Goal: Information Seeking & Learning: Check status

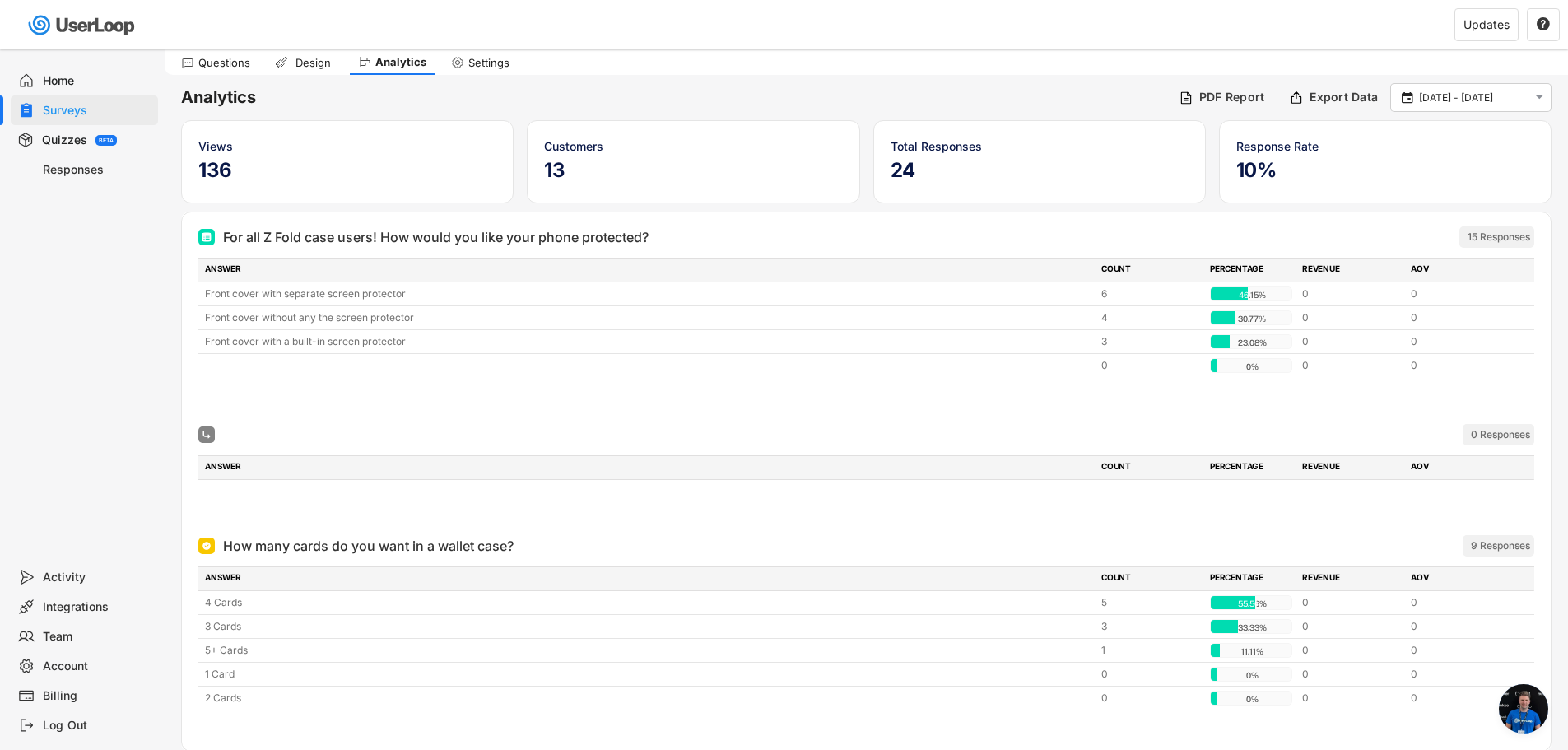
scroll to position [317, 0]
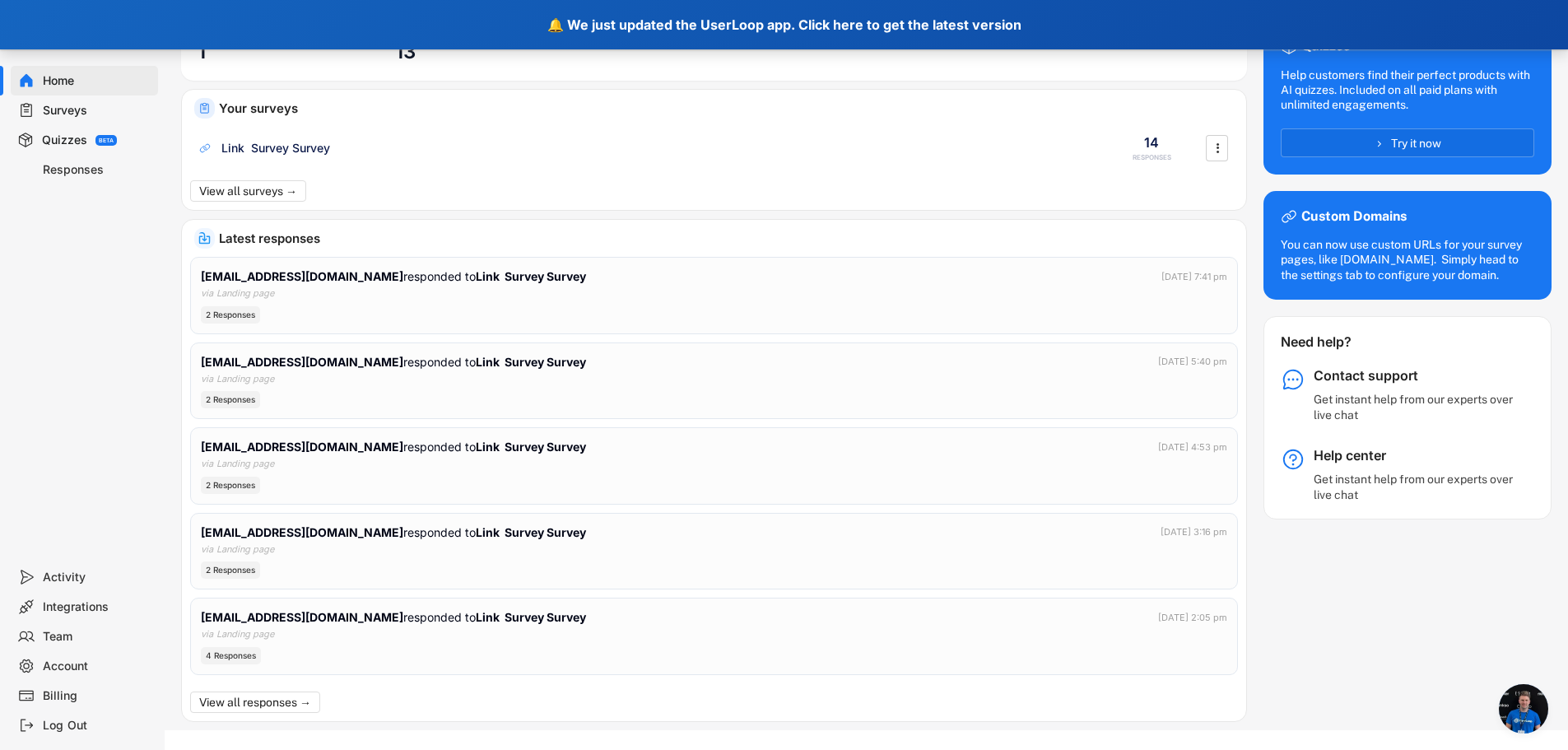
scroll to position [317, 0]
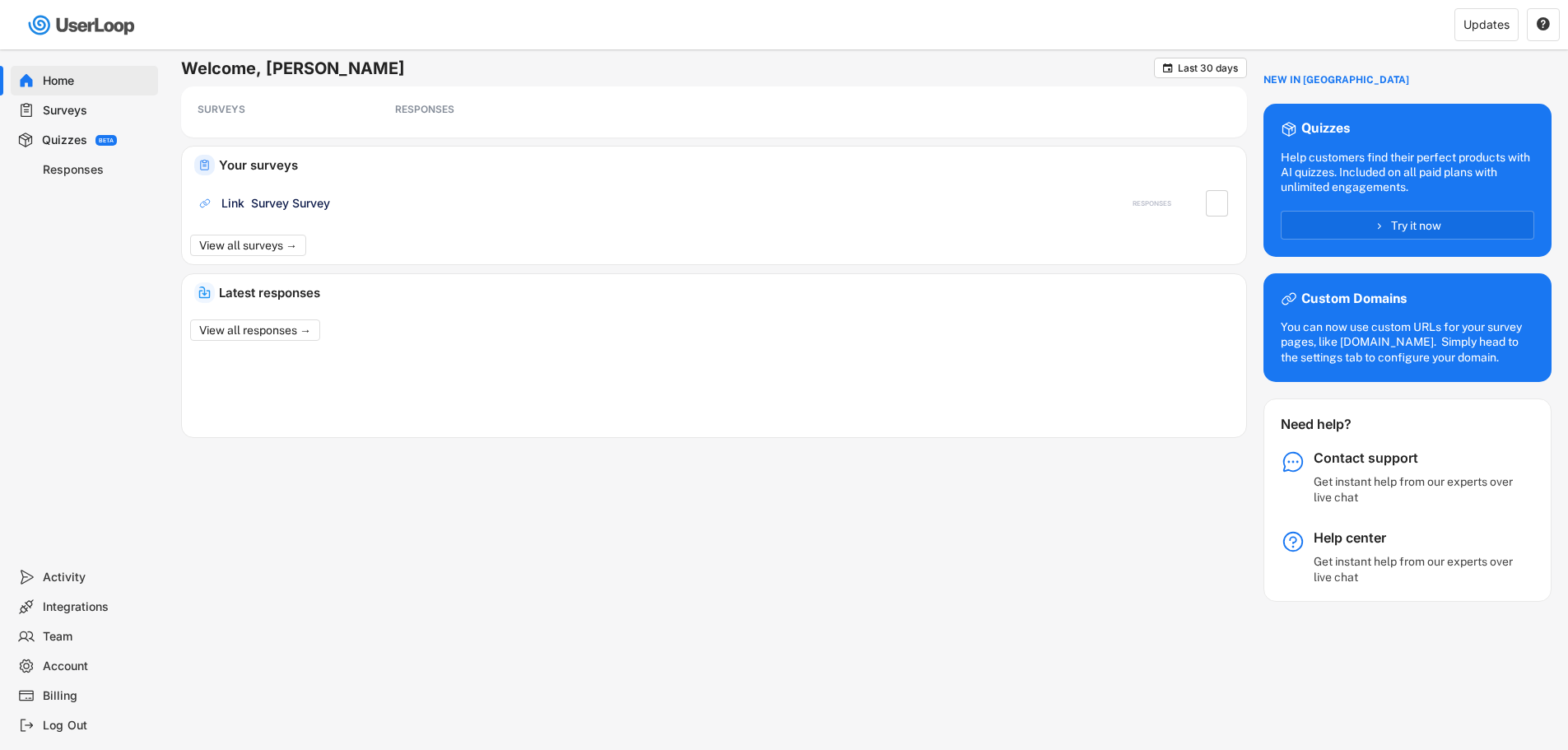
scroll to position [50, 0]
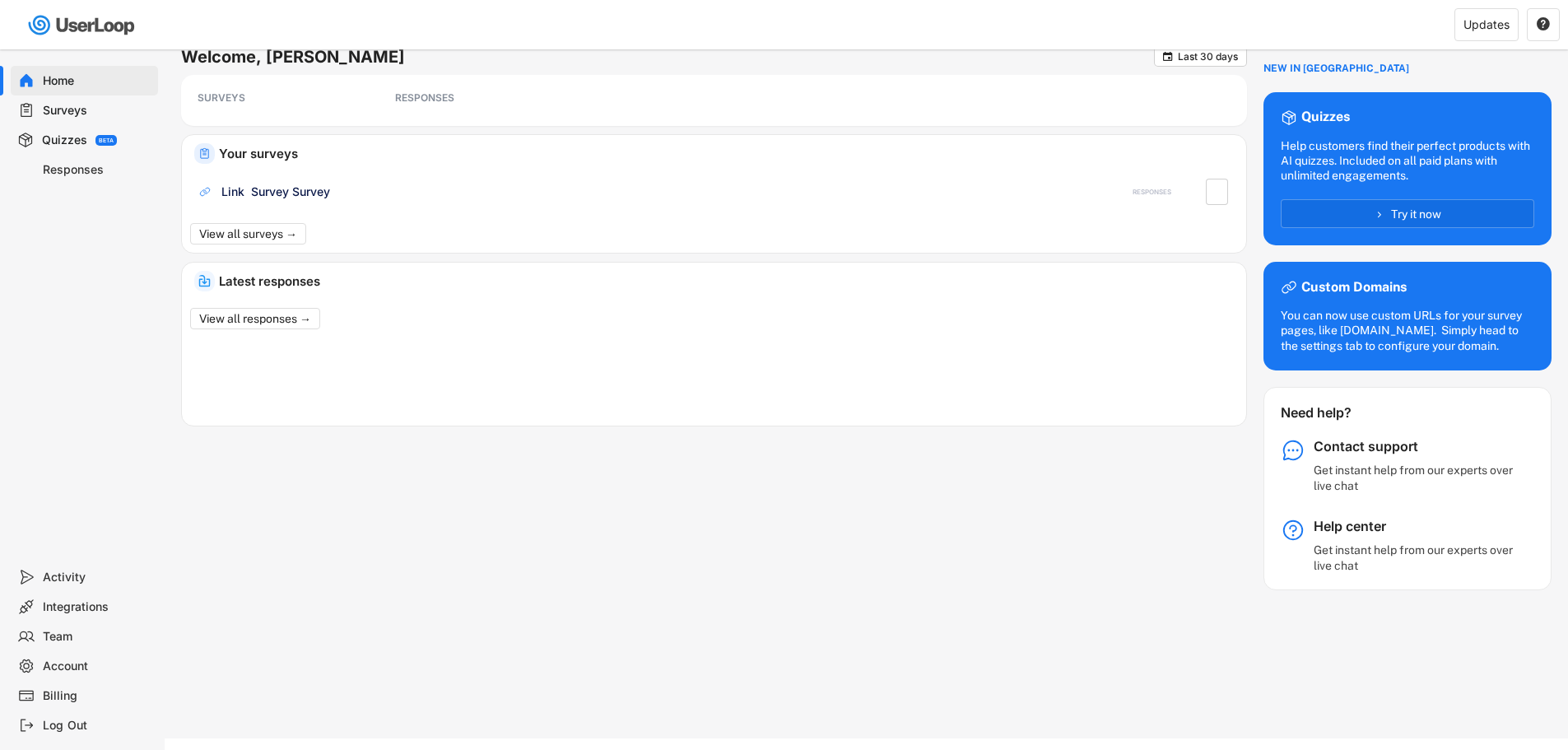
click at [340, 146] on div "Your surveys" at bounding box center [730, 147] width 1031 height 25
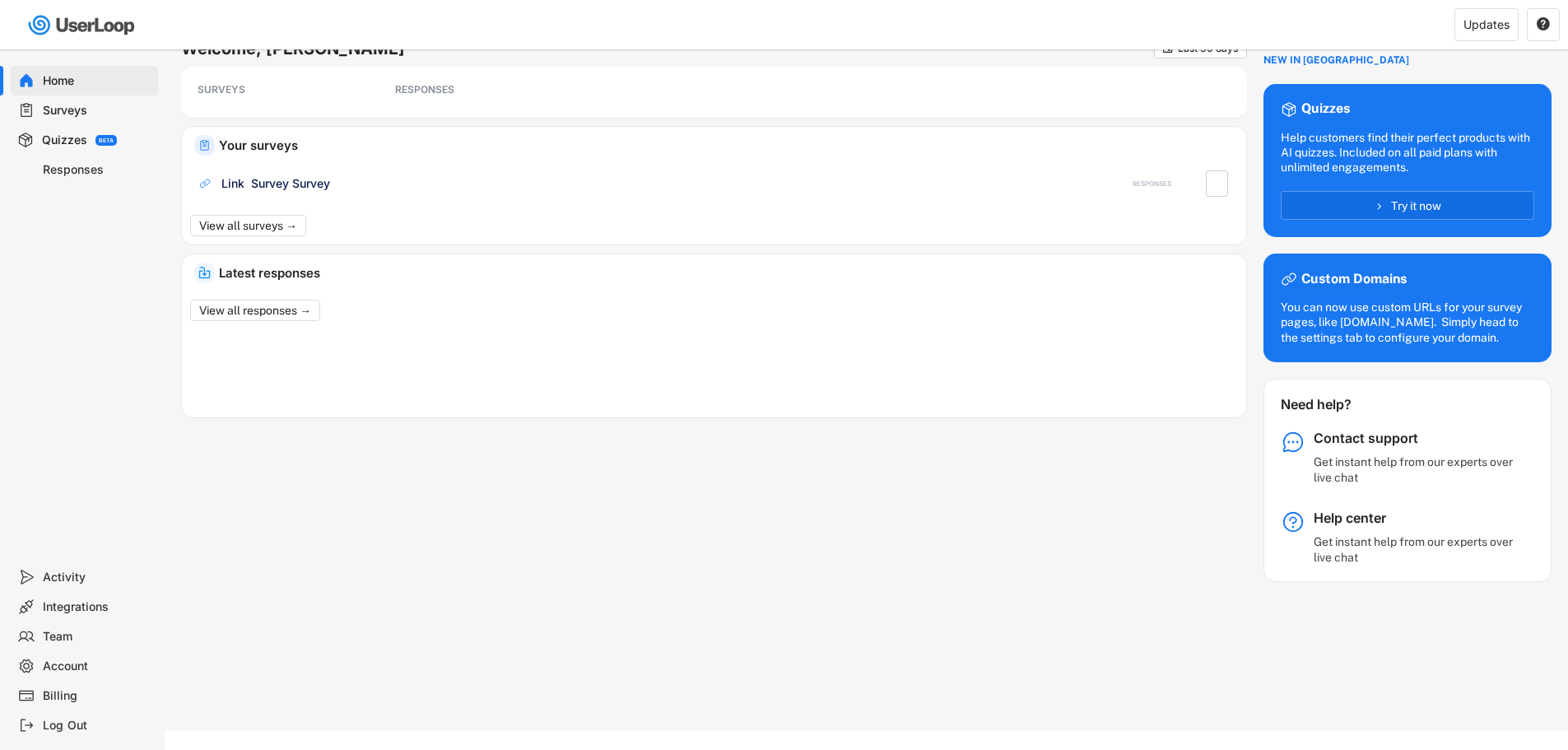
scroll to position [0, 0]
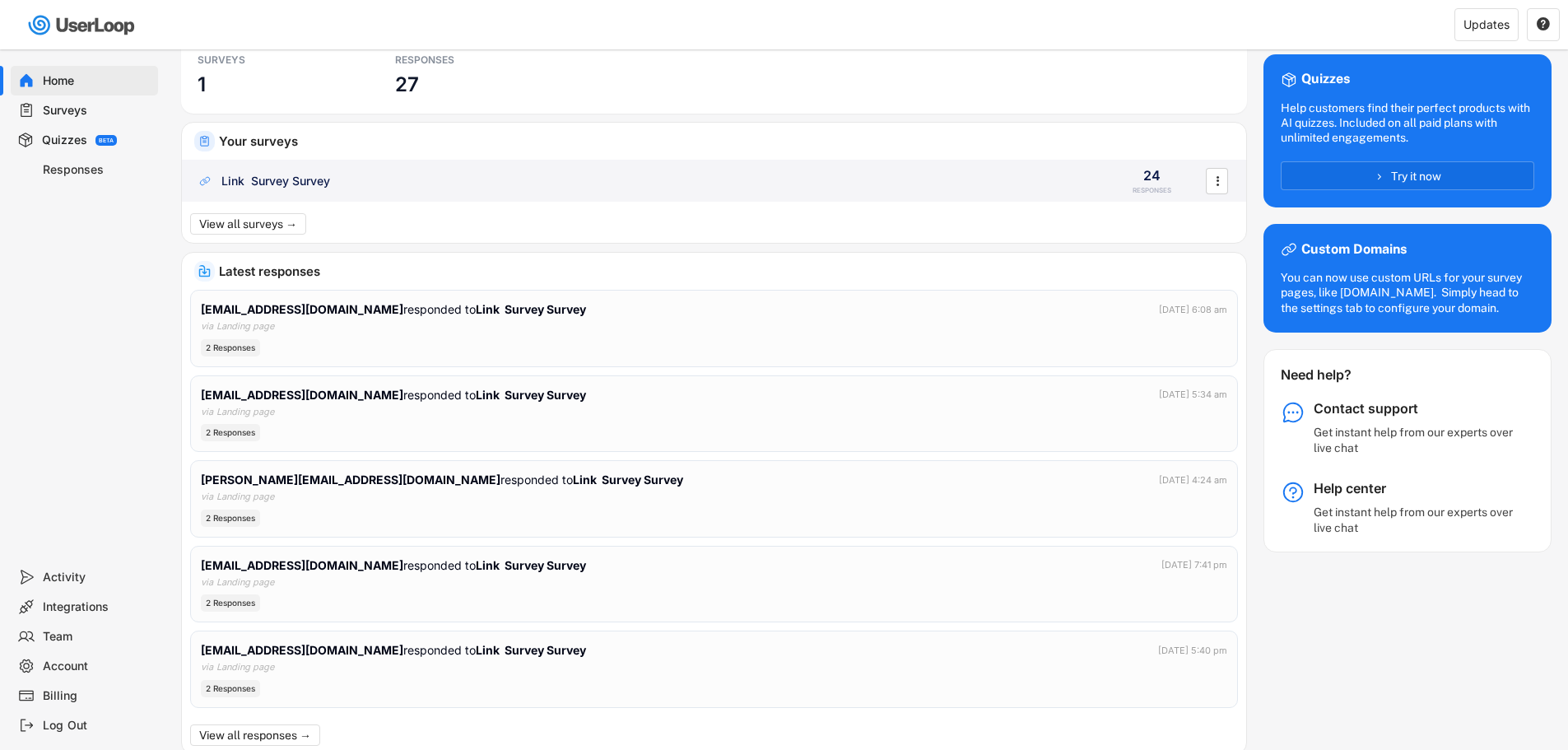
click at [309, 181] on div "Link Survey Survey" at bounding box center [276, 181] width 109 height 17
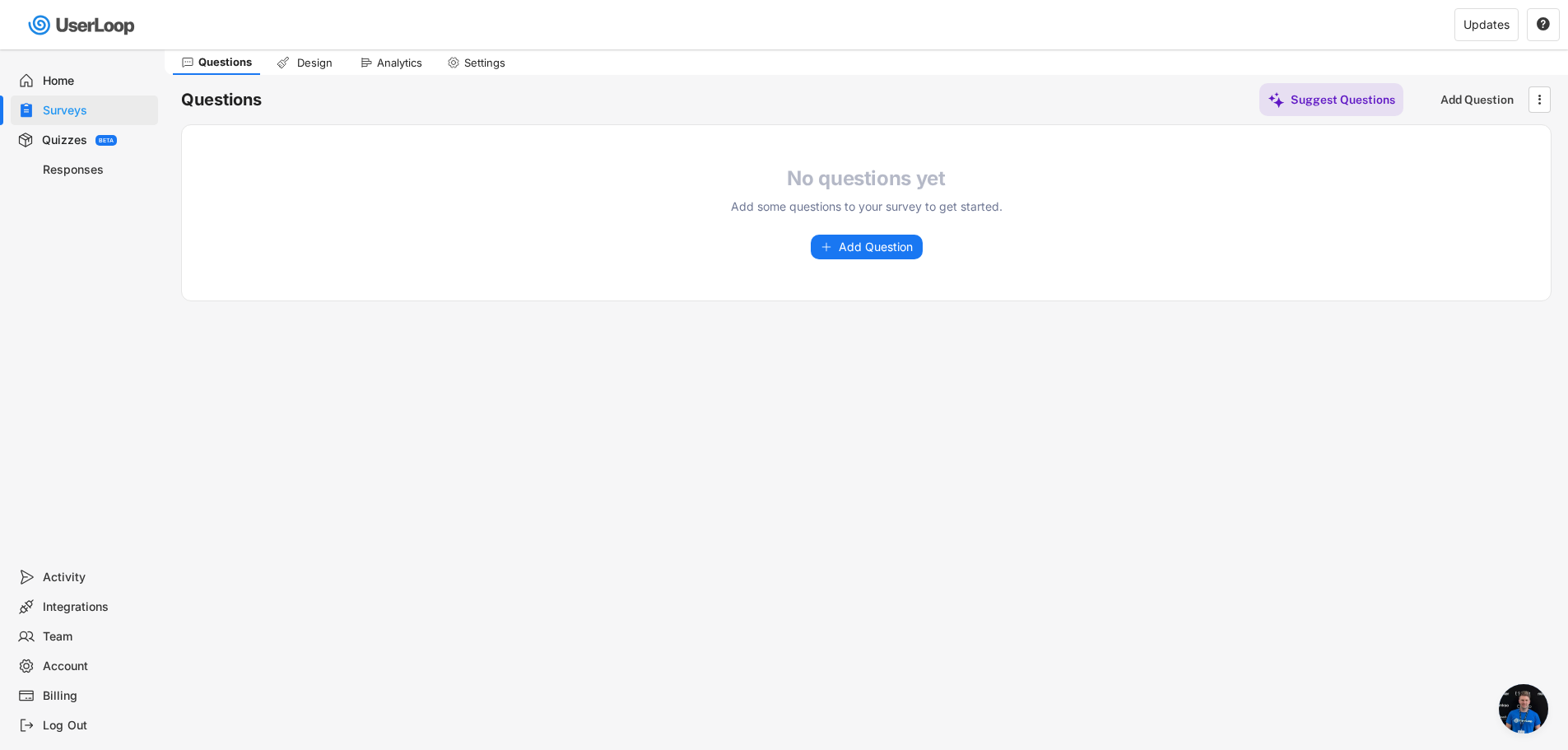
scroll to position [317, 0]
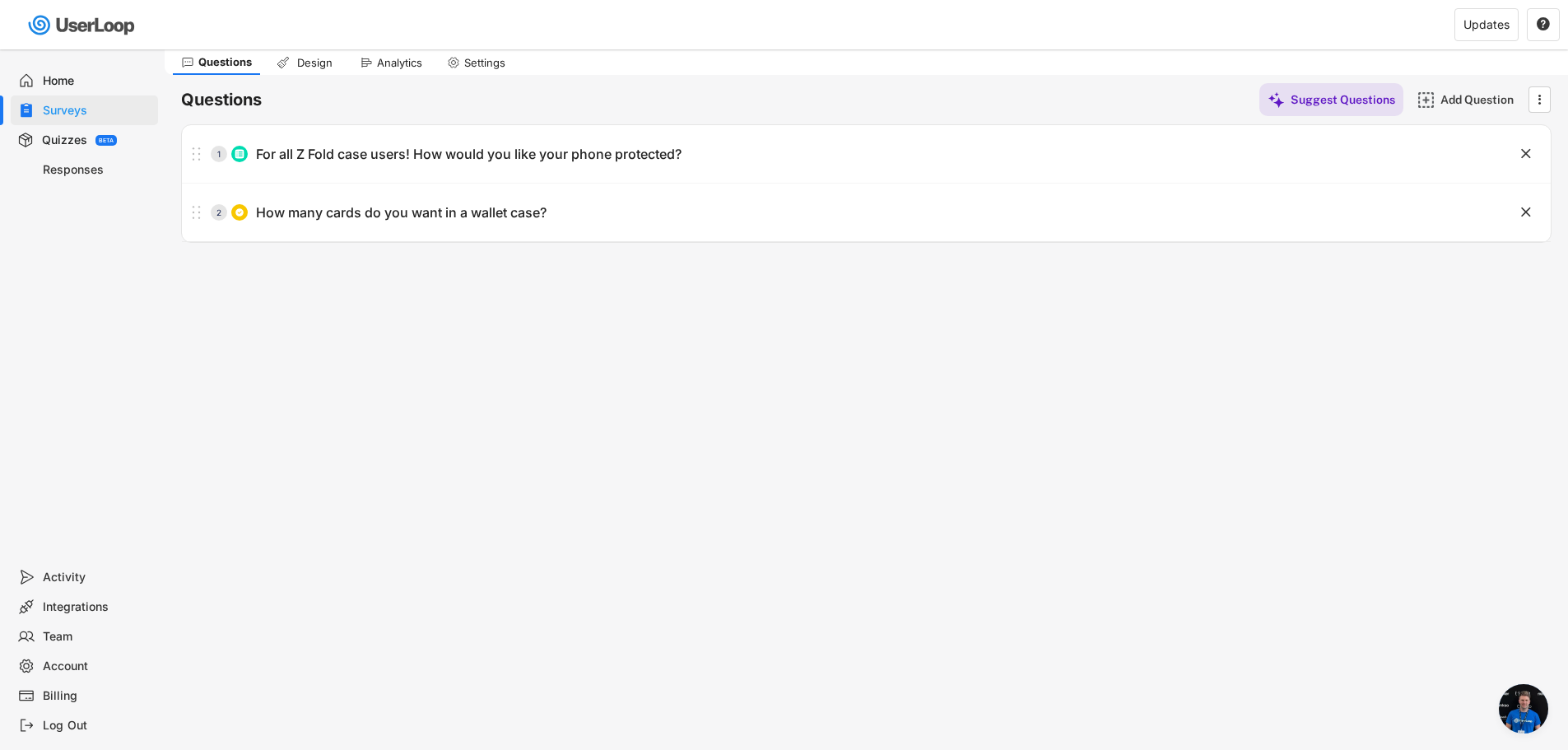
click at [410, 67] on div "Analytics" at bounding box center [399, 63] width 45 height 14
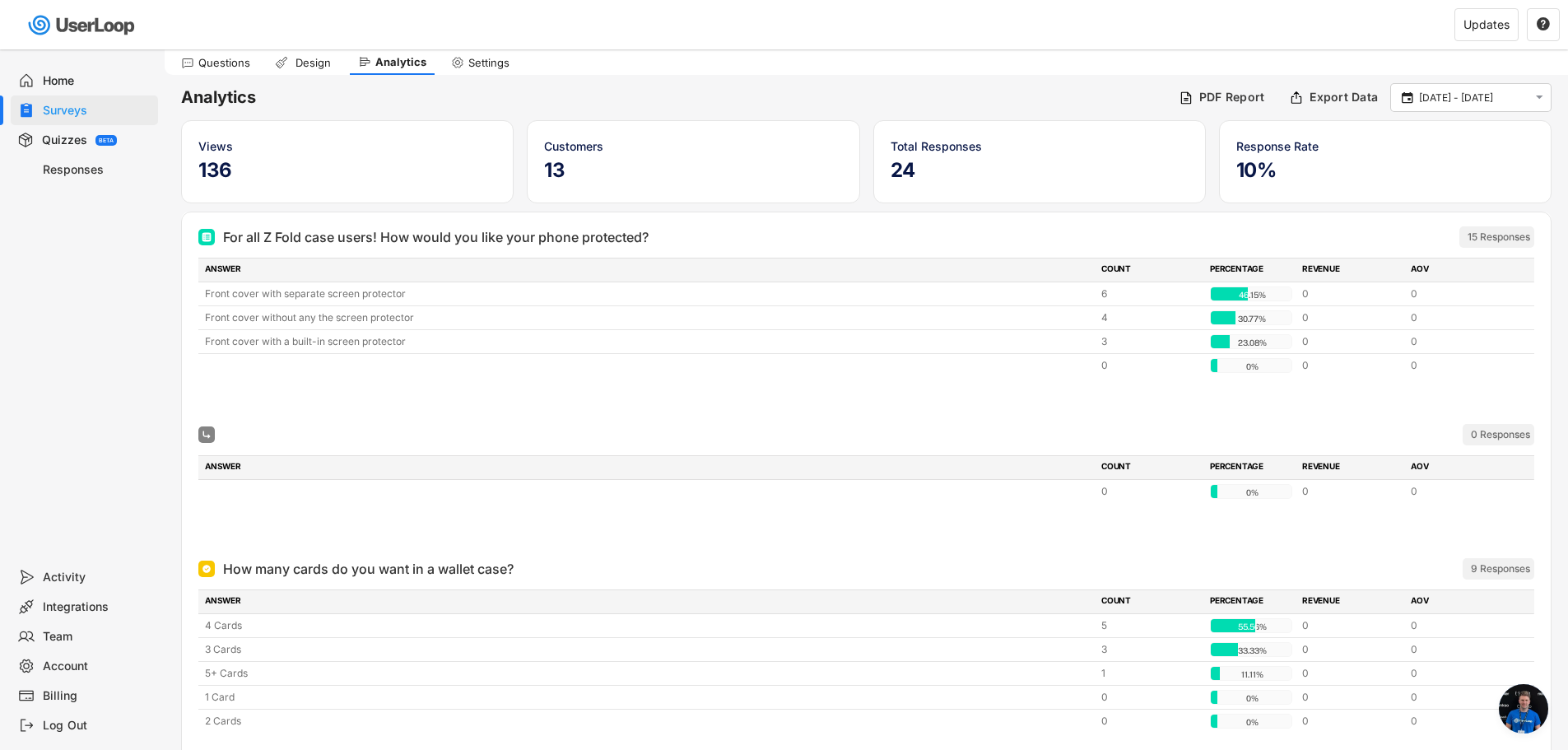
scroll to position [125, 0]
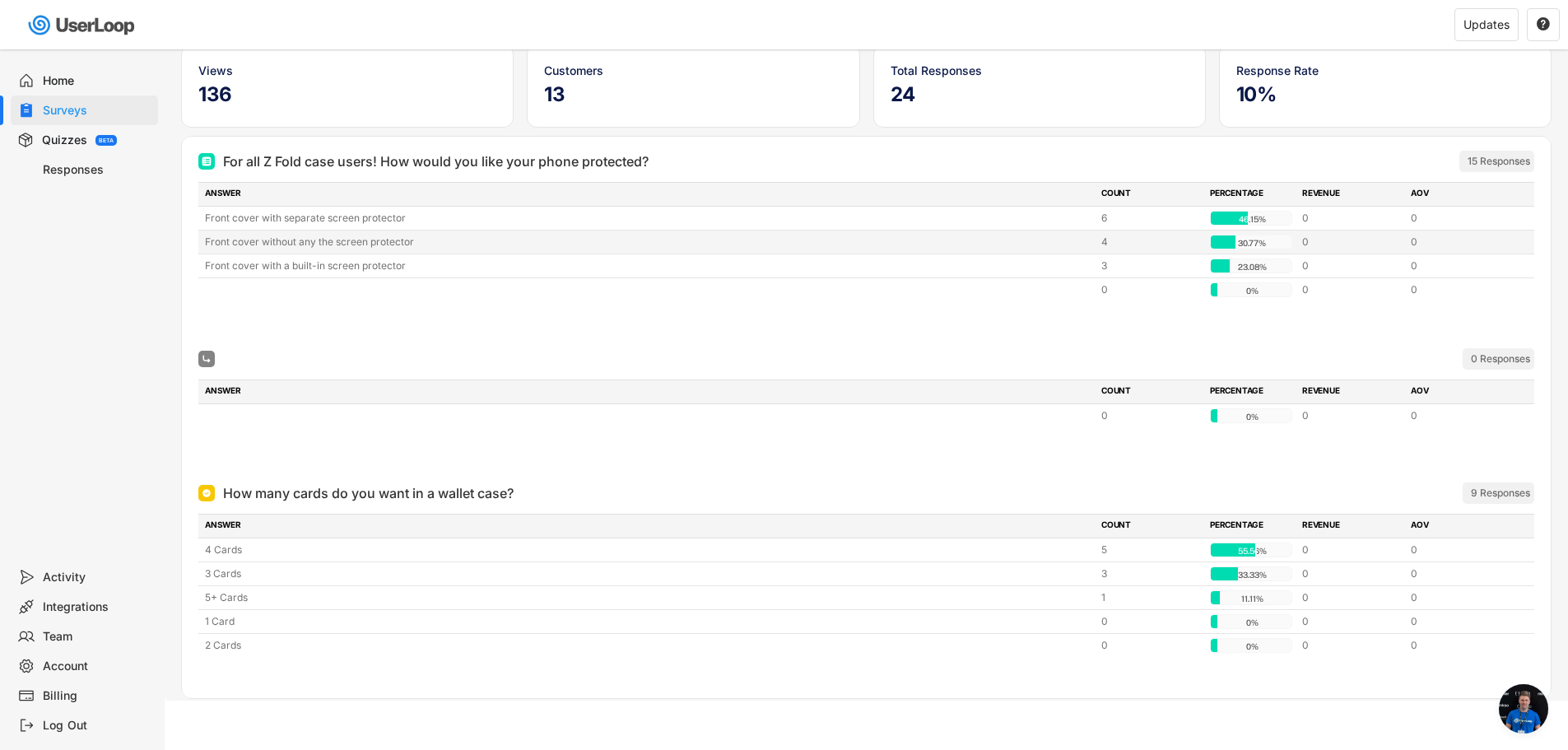
click at [1105, 238] on div "4" at bounding box center [1150, 242] width 98 height 15
click at [1174, 470] on div "How many cards do you want in a wallet case? ARCHIVED 9 Responses ANSWER COUNT …" at bounding box center [866, 582] width 1368 height 230
drag, startPoint x: 567, startPoint y: 100, endPoint x: 576, endPoint y: 100, distance: 9.0
click at [576, 100] on h5 "13" at bounding box center [693, 95] width 298 height 25
drag, startPoint x: 564, startPoint y: 95, endPoint x: 445, endPoint y: 109, distance: 119.8
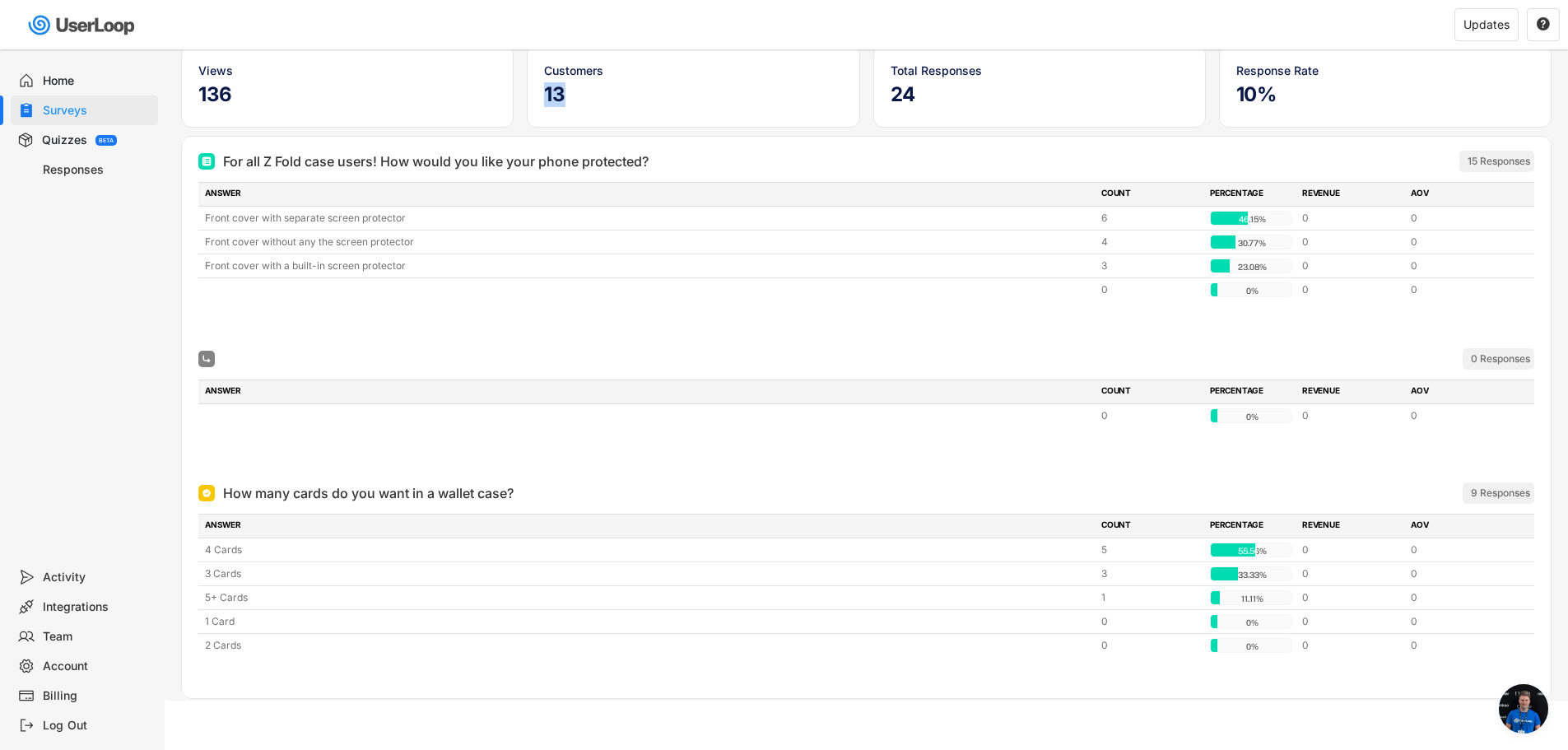
click at [488, 101] on div "Views 136 Customers 13 Total Responses 24 Response Rate 10%" at bounding box center [866, 86] width 1370 height 83
click at [627, 99] on h5 "13" at bounding box center [693, 95] width 298 height 25
drag, startPoint x: 1260, startPoint y: 87, endPoint x: 1312, endPoint y: 86, distance: 52.0
click at [1300, 86] on h5 "10%" at bounding box center [1385, 95] width 298 height 25
drag, startPoint x: 1312, startPoint y: 86, endPoint x: 1302, endPoint y: 86, distance: 10.0
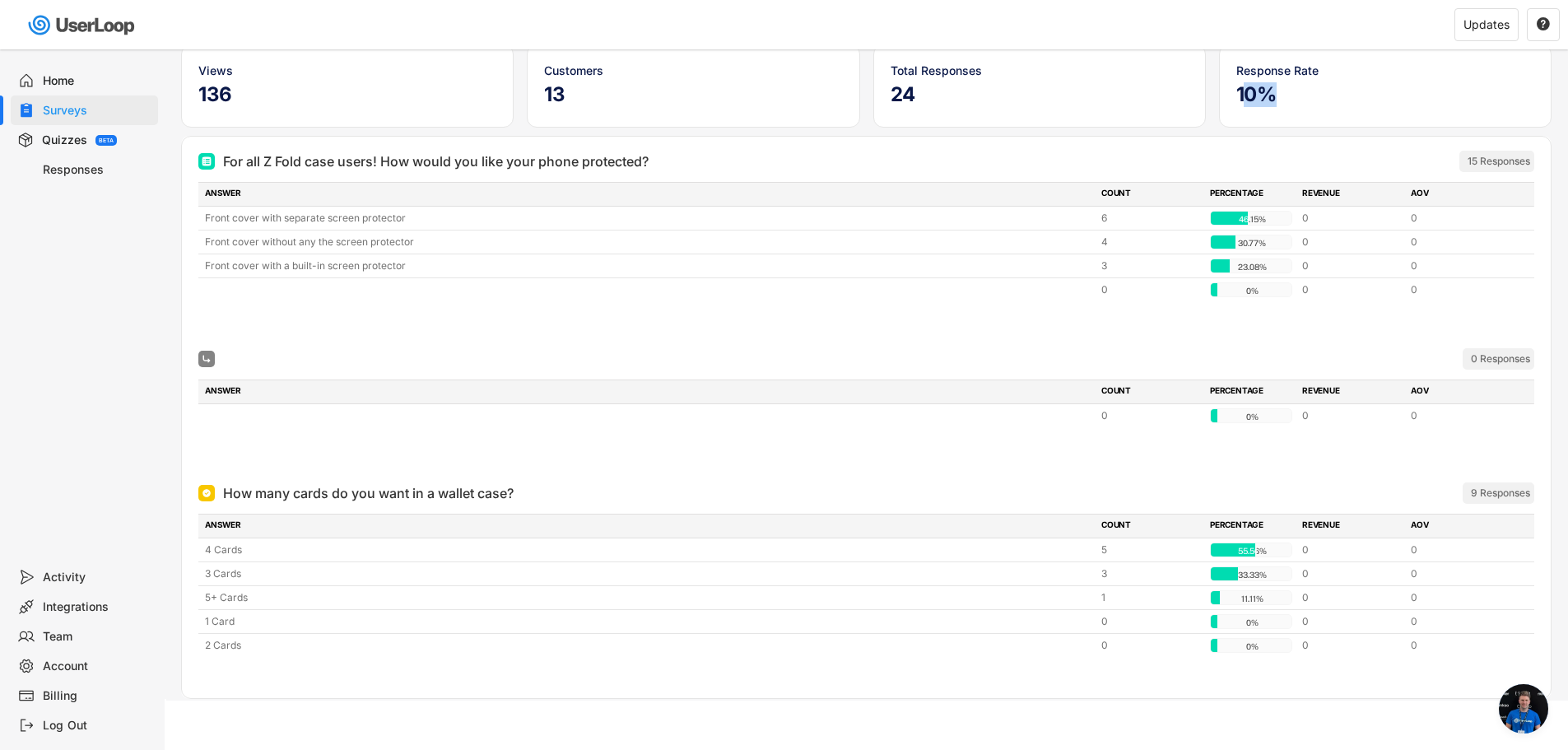
click at [1310, 86] on h5 "10%" at bounding box center [1385, 95] width 298 height 25
click at [1007, 126] on div "Total Responses 24" at bounding box center [1039, 86] width 333 height 83
drag, startPoint x: 333, startPoint y: 494, endPoint x: 463, endPoint y: 494, distance: 130.0
click at [463, 494] on div "How many cards do you want in a wallet case?" at bounding box center [369, 493] width 291 height 20
click at [464, 494] on div "How many cards do you want in a wallet case?" at bounding box center [369, 493] width 291 height 20
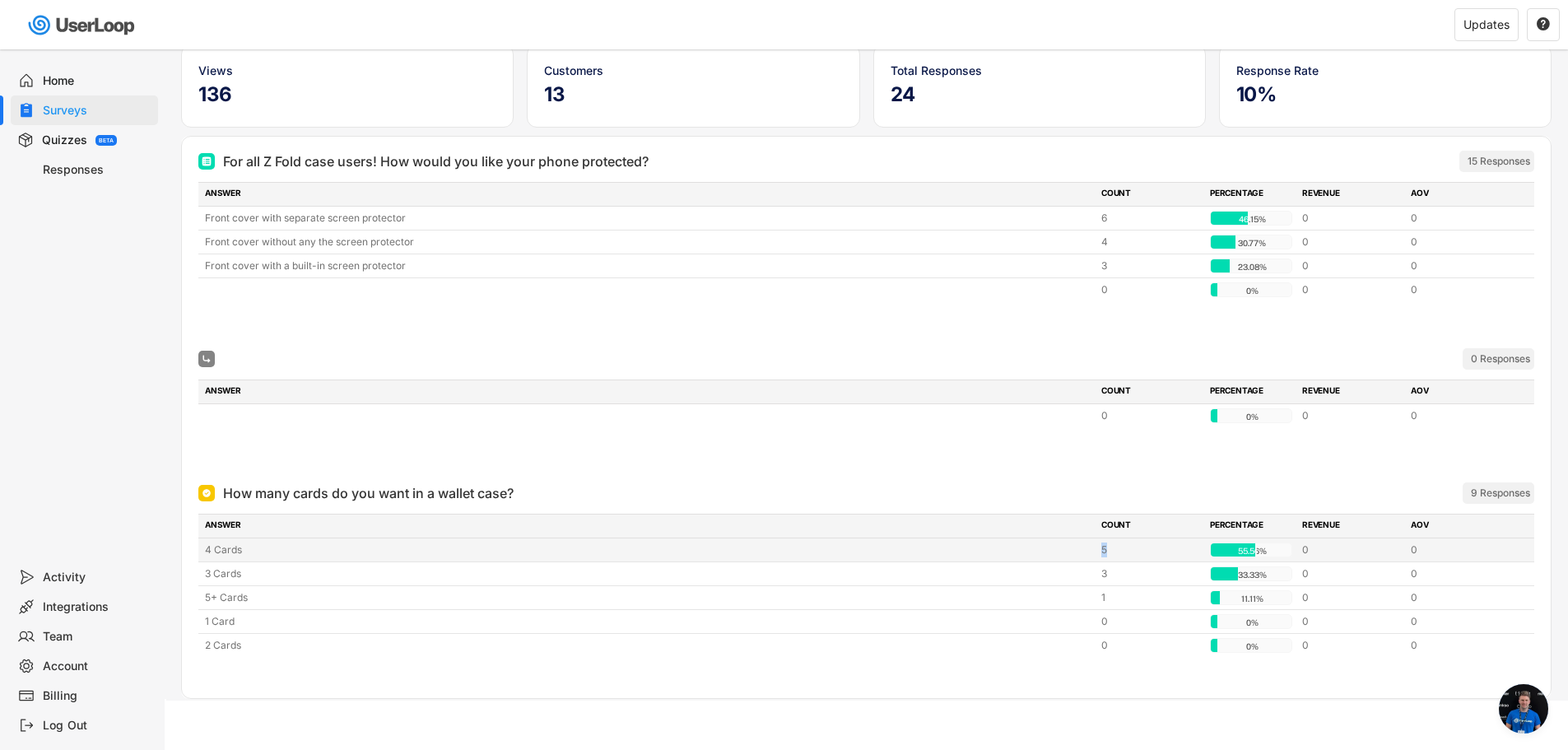
drag, startPoint x: 1102, startPoint y: 544, endPoint x: 1126, endPoint y: 540, distance: 24.3
click at [1125, 541] on div "4 Cards 5 55.56% 55.56% 0 0" at bounding box center [866, 550] width 1336 height 23
click at [1130, 541] on div "4 Cards 5 55.56% 55.56% 0 0" at bounding box center [866, 550] width 1336 height 23
click at [1103, 577] on div "3" at bounding box center [1150, 574] width 98 height 15
click at [1111, 577] on div "3" at bounding box center [1150, 574] width 98 height 15
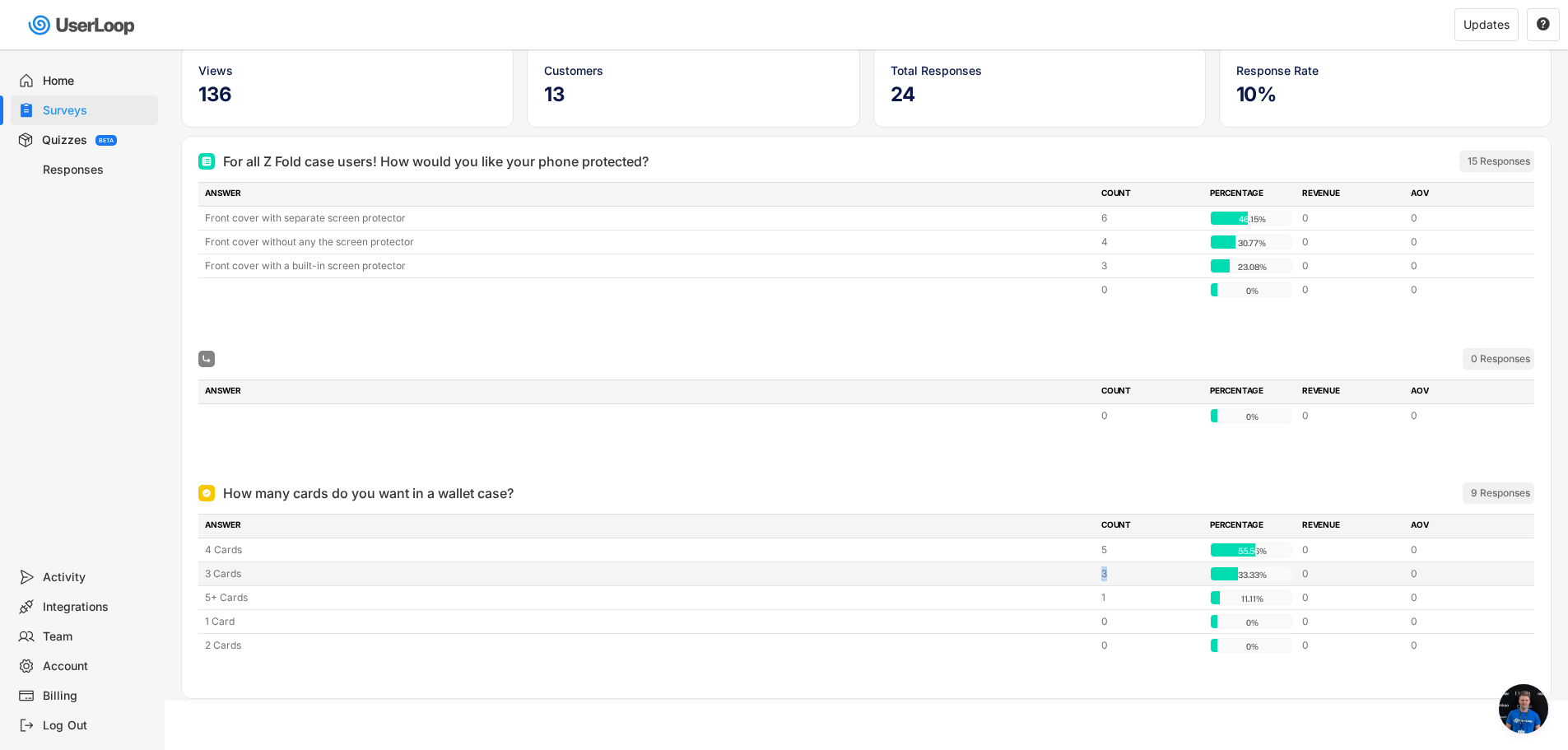
drag, startPoint x: 1110, startPoint y: 577, endPoint x: 1084, endPoint y: 577, distance: 26.0
click at [1085, 577] on div "3 Cards 3 33.33% 33.33% 0 0" at bounding box center [866, 574] width 1336 height 23
click at [1084, 577] on div "3 Cards" at bounding box center [648, 574] width 887 height 15
click at [79, 78] on div "Home" at bounding box center [97, 82] width 109 height 16
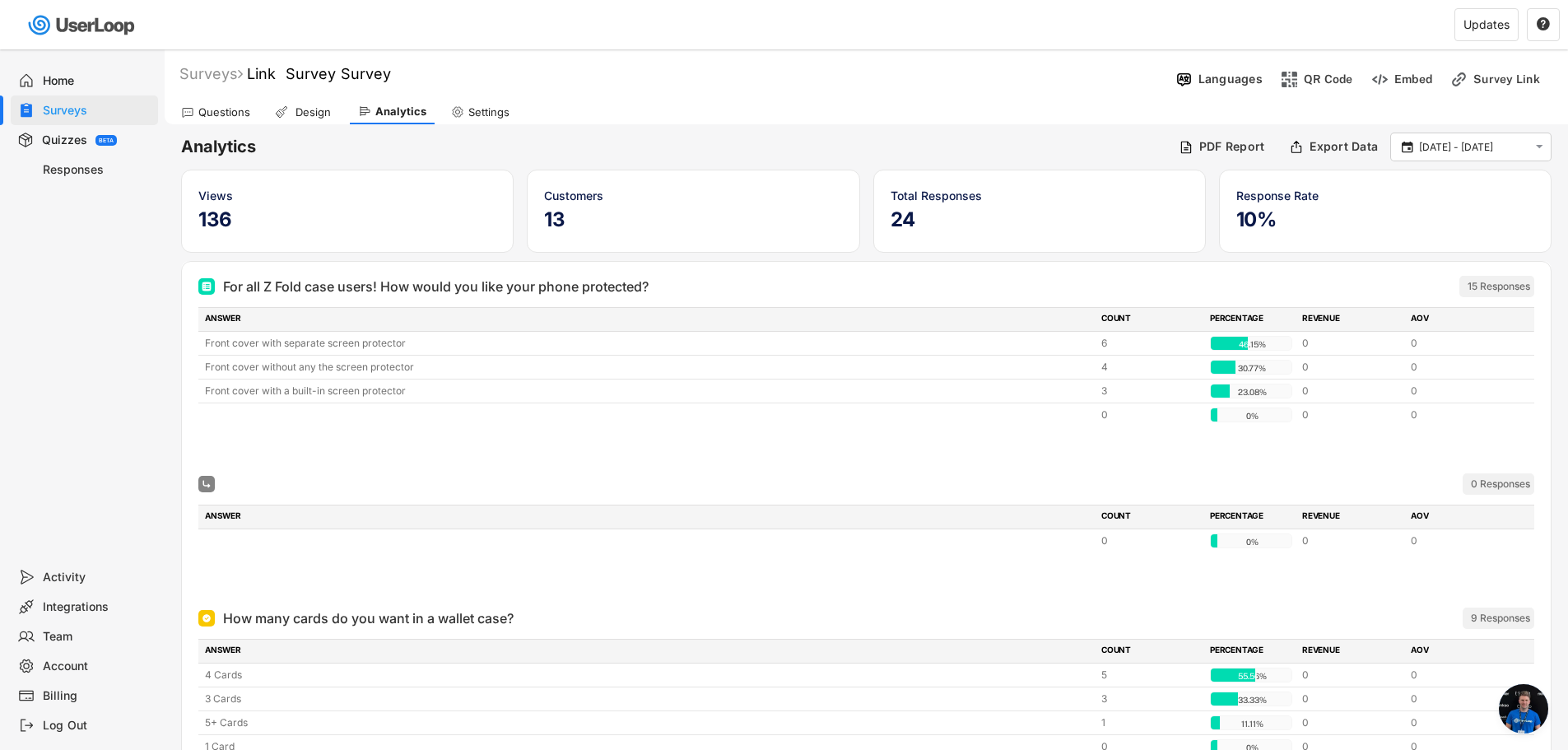
scroll to position [112, 0]
